Goal: Task Accomplishment & Management: Use online tool/utility

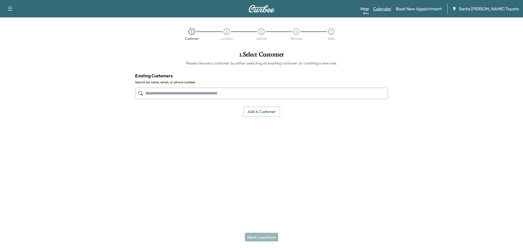
click at [392, 8] on link "Calendar" at bounding box center [382, 8] width 18 height 7
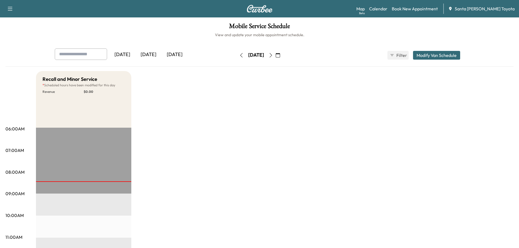
click at [273, 55] on icon "button" at bounding box center [271, 55] width 4 height 4
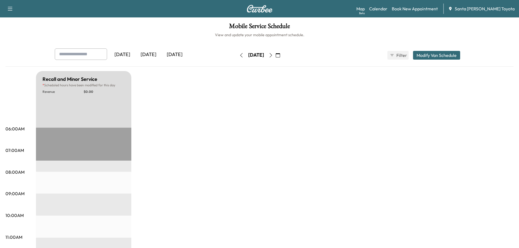
click at [273, 55] on icon "button" at bounding box center [271, 55] width 4 height 4
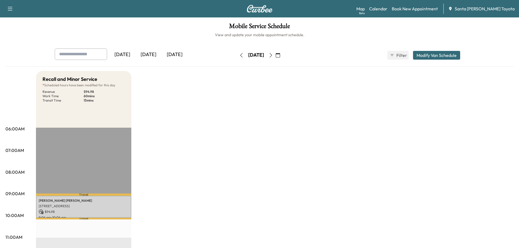
click at [237, 59] on button "button" at bounding box center [241, 55] width 9 height 9
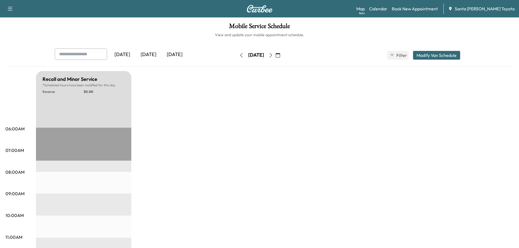
click at [239, 57] on icon "button" at bounding box center [241, 55] width 4 height 4
